Goal: Task Accomplishment & Management: Manage account settings

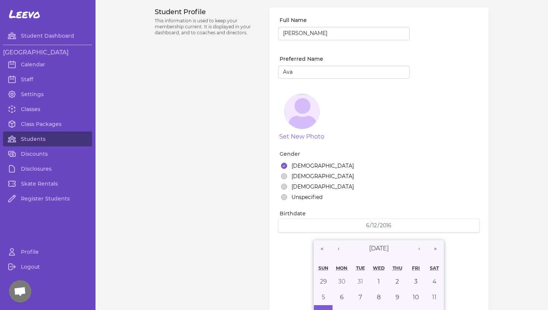
select select "ID"
select select "11"
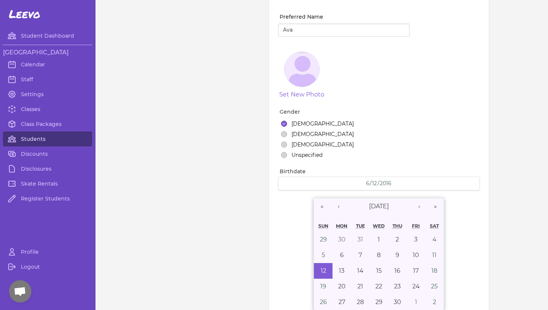
click at [22, 138] on link "Students" at bounding box center [47, 138] width 89 height 15
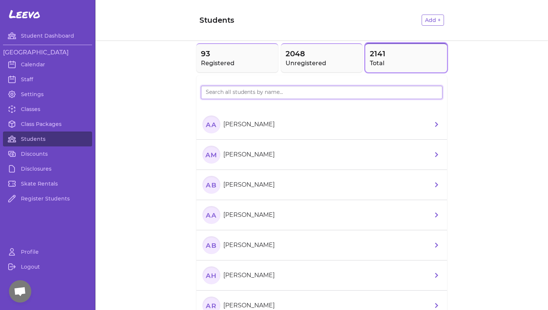
click at [221, 94] on input "search" at bounding box center [321, 92] width 241 height 13
type input "[PERSON_NAME]"
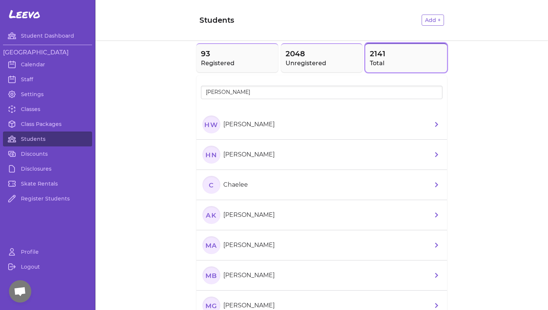
click at [230, 123] on p "[PERSON_NAME]" at bounding box center [248, 124] width 51 height 9
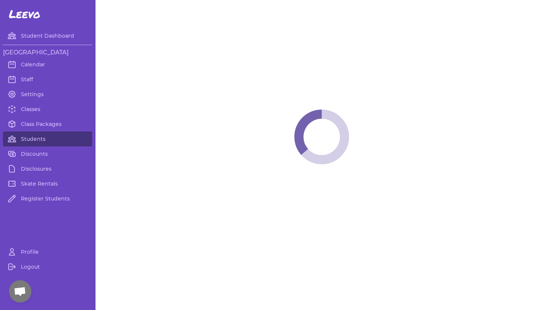
select select "ID"
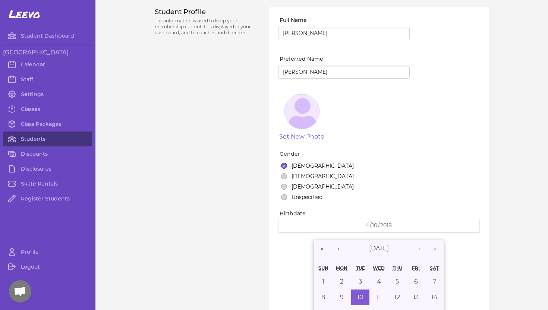
select select "6"
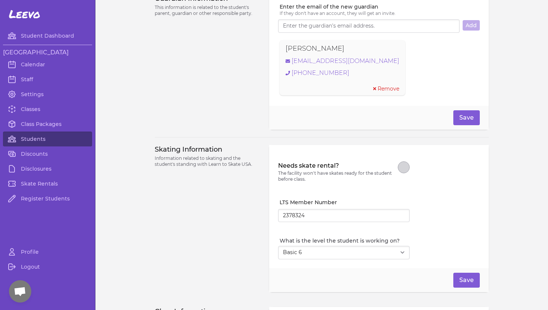
scroll to position [596, 0]
